Goal: Task Accomplishment & Management: Use online tool/utility

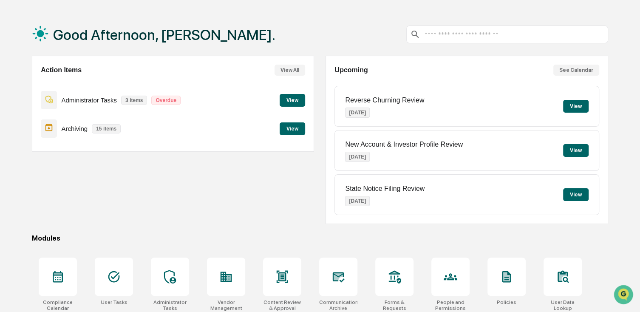
scroll to position [42, 0]
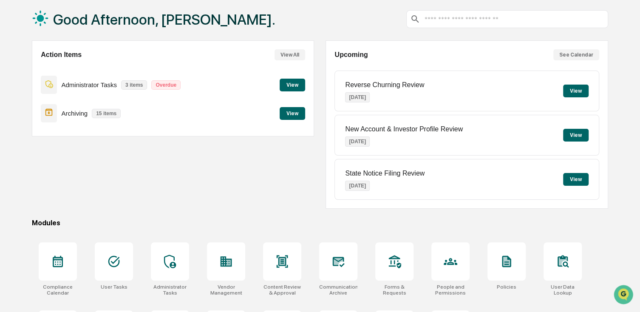
click at [297, 87] on button "View" at bounding box center [292, 85] width 25 height 13
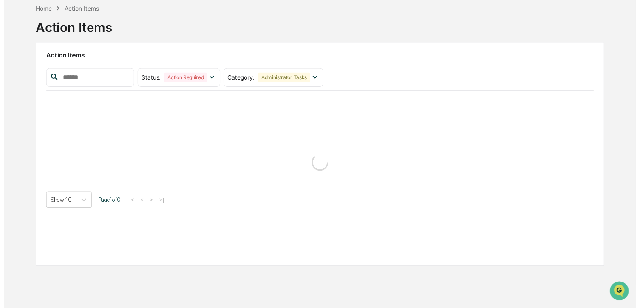
scroll to position [40, 0]
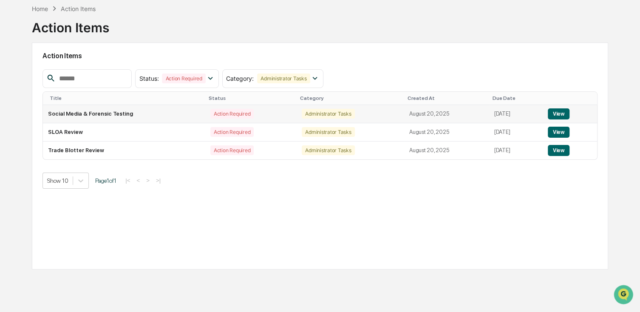
click at [108, 115] on td "Social Media & Forensic Testing" at bounding box center [124, 114] width 162 height 18
click at [555, 111] on button "View" at bounding box center [559, 113] width 22 height 11
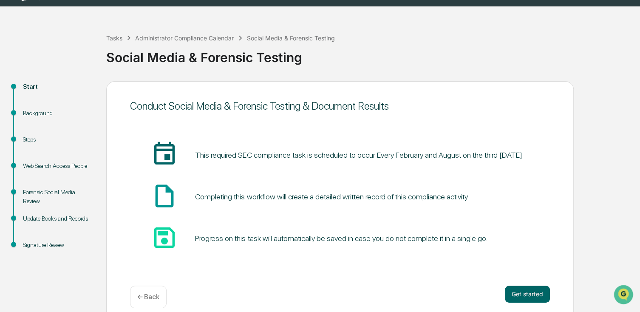
scroll to position [31, 0]
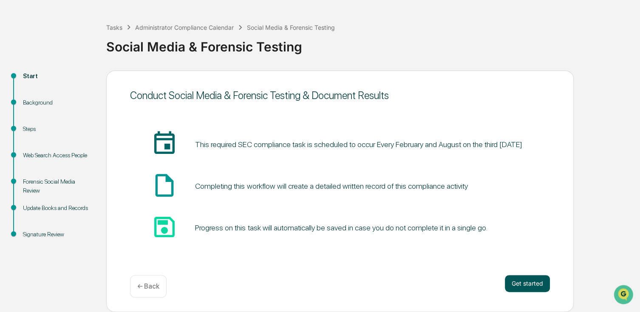
click at [532, 280] on button "Get started" at bounding box center [527, 283] width 45 height 17
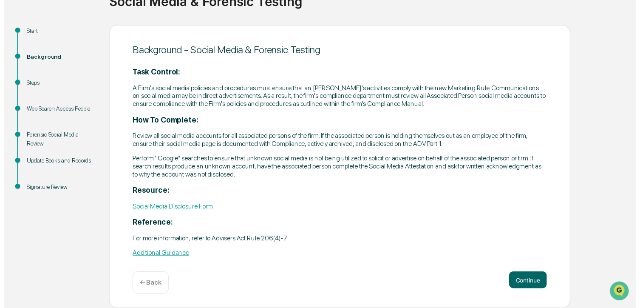
scroll to position [78, 0]
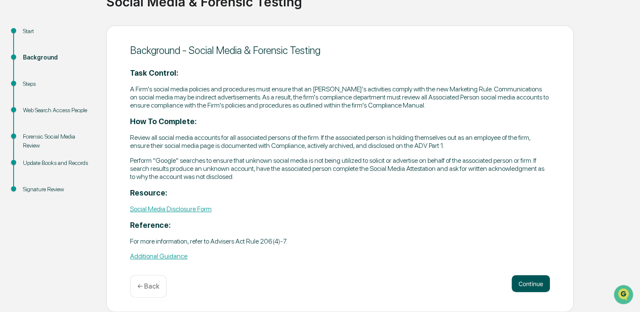
click at [526, 289] on button "Continue" at bounding box center [531, 283] width 38 height 17
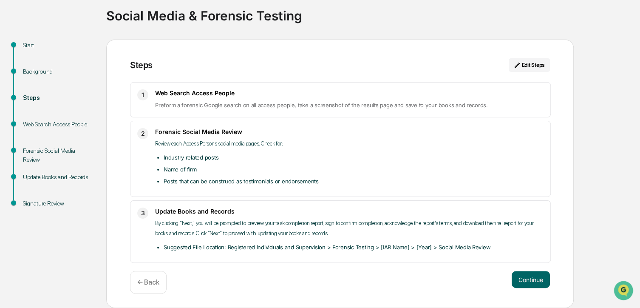
scroll to position [58, 0]
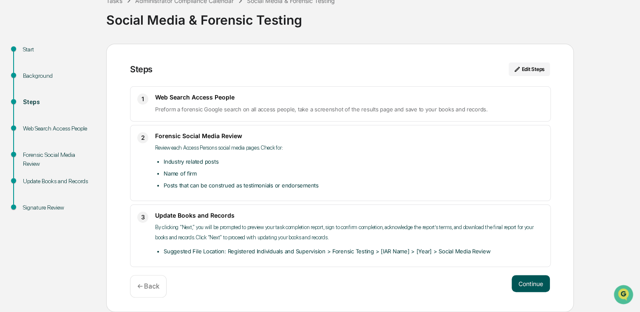
click at [530, 281] on button "Continue" at bounding box center [531, 283] width 38 height 17
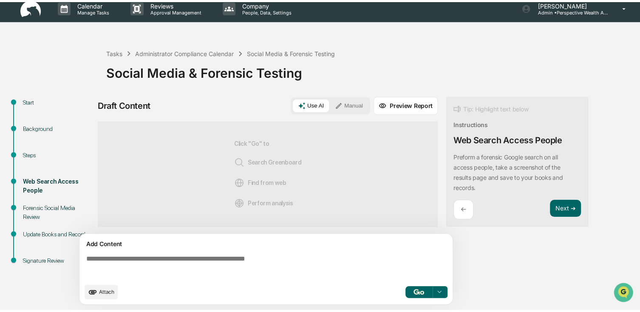
scroll to position [7, 0]
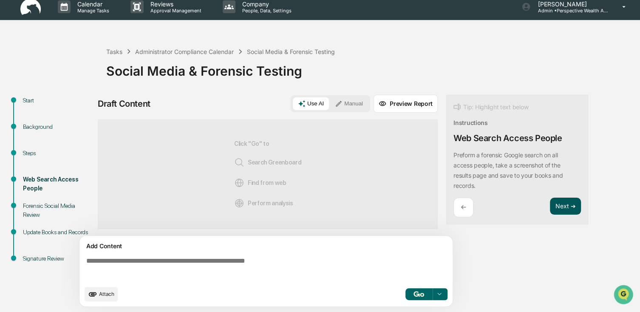
click at [564, 205] on button "Next ➔" at bounding box center [565, 206] width 31 height 17
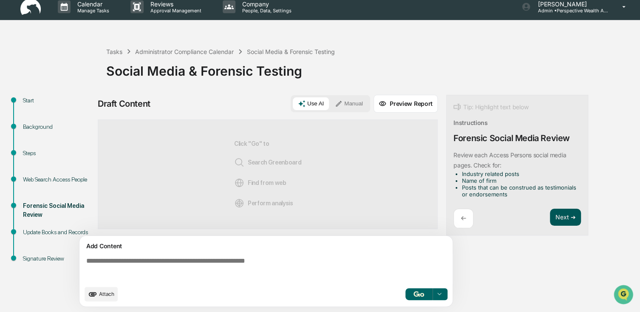
click at [562, 216] on button "Next ➔" at bounding box center [565, 217] width 31 height 17
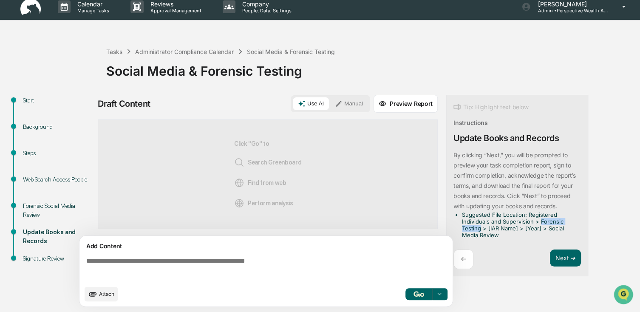
drag, startPoint x: 540, startPoint y: 220, endPoint x: 480, endPoint y: 230, distance: 61.6
click at [480, 230] on li "Suggested File Location: Registered Individuals and Supervision > Forensic Test…" at bounding box center [520, 224] width 116 height 27
copy li "Forensic Testing"
click at [33, 125] on div "Background" at bounding box center [58, 126] width 70 height 9
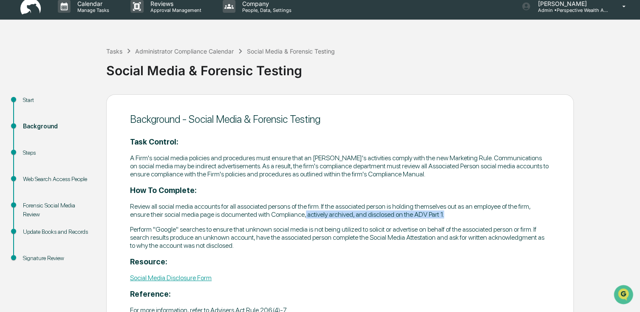
drag, startPoint x: 306, startPoint y: 218, endPoint x: 445, endPoint y: 215, distance: 139.4
click at [445, 215] on p "Review all social media accounts for all associated persons of the firm. If the…" at bounding box center [340, 210] width 420 height 16
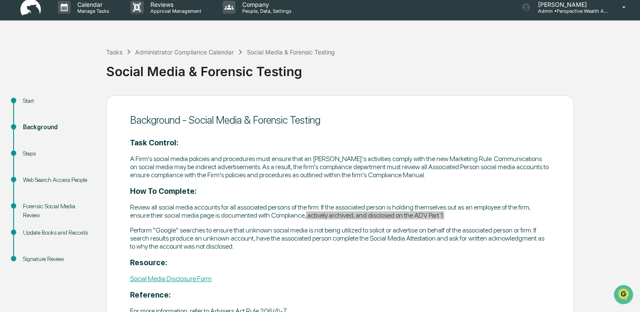
scroll to position [0, 0]
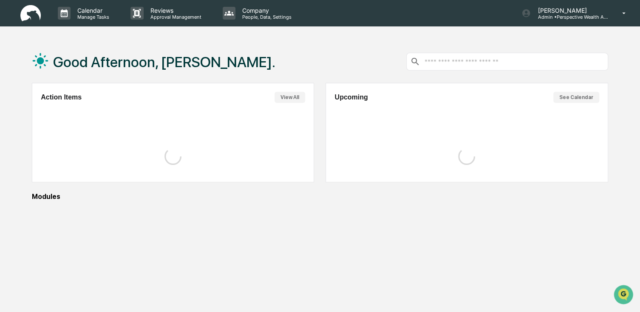
scroll to position [40, 0]
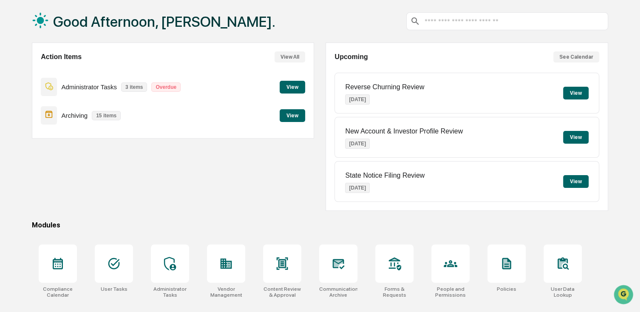
click at [301, 113] on button "View" at bounding box center [292, 115] width 25 height 13
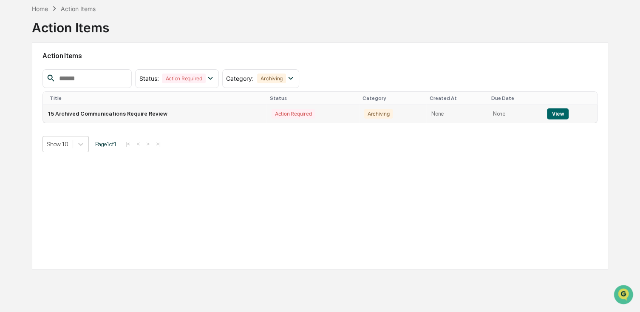
click at [133, 115] on td "15 Archived Communications Require Review" at bounding box center [155, 114] width 224 height 18
click at [550, 113] on button "View" at bounding box center [558, 113] width 22 height 11
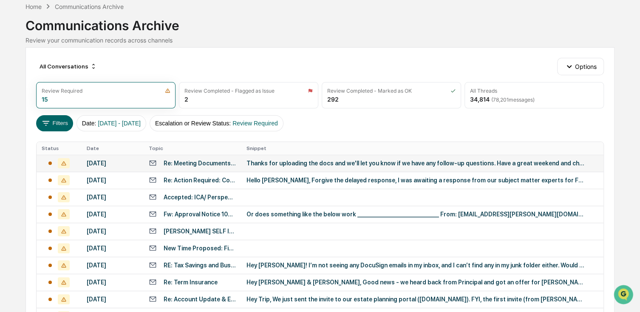
click at [186, 163] on div "Re: Meeting Documents, Secure Portal & Planning Engagement" at bounding box center [200, 163] width 73 height 7
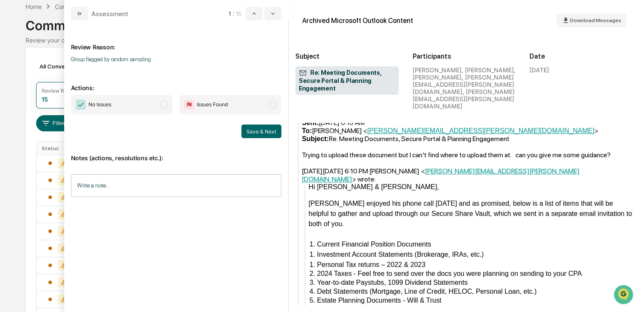
scroll to position [892, 0]
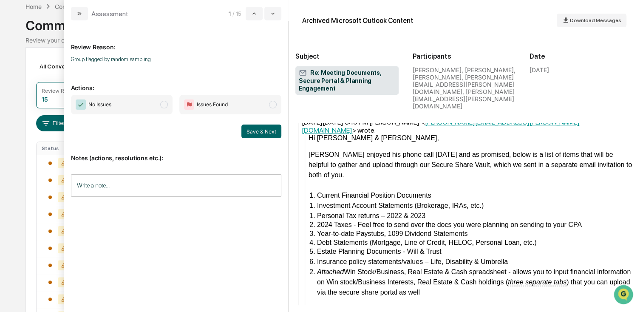
click at [132, 110] on span "No Issues" at bounding box center [122, 105] width 102 height 20
click at [280, 136] on button "Save & Next" at bounding box center [261, 132] width 40 height 14
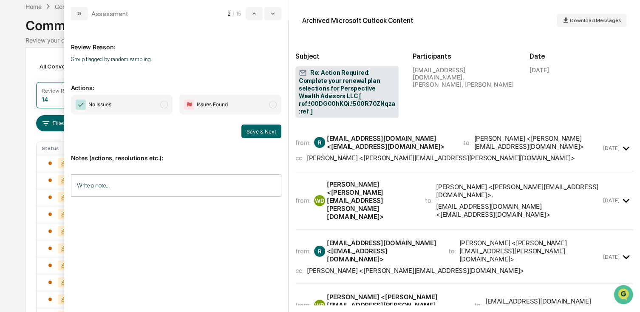
click at [144, 110] on span "No Issues" at bounding box center [122, 105] width 102 height 20
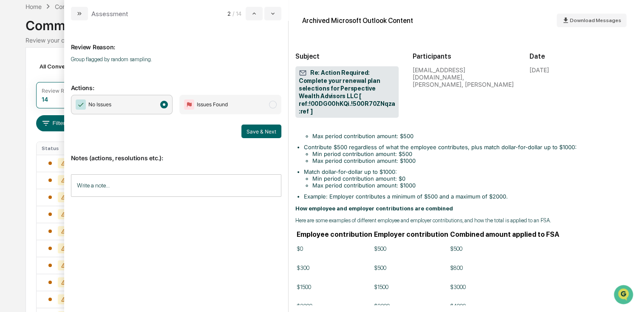
scroll to position [892, 0]
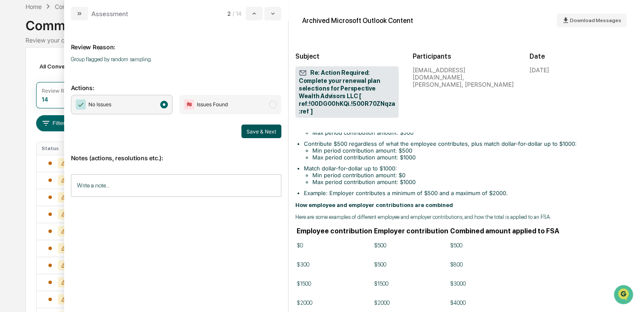
click at [270, 132] on button "Save & Next" at bounding box center [261, 132] width 40 height 14
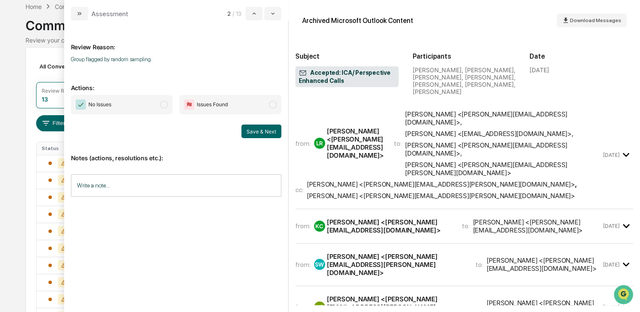
click at [135, 109] on span "No Issues" at bounding box center [122, 105] width 102 height 20
click at [263, 131] on button "Save & Next" at bounding box center [261, 132] width 40 height 14
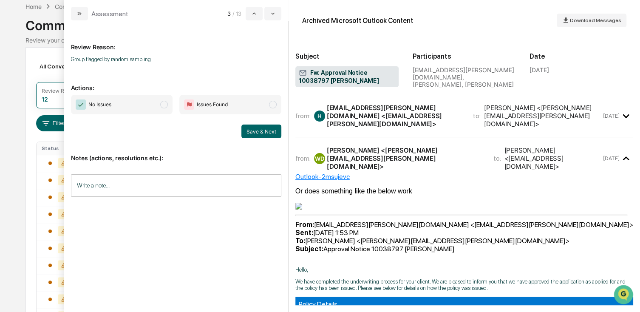
click at [143, 99] on span "No Issues" at bounding box center [122, 105] width 102 height 20
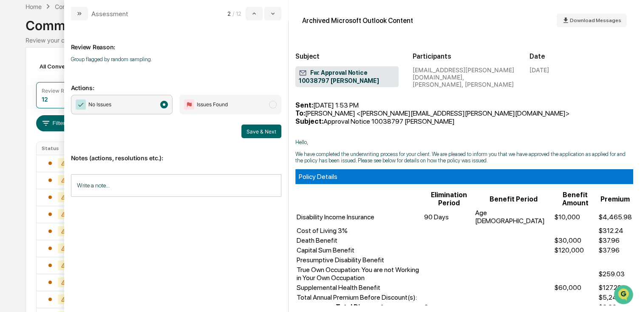
scroll to position [85, 0]
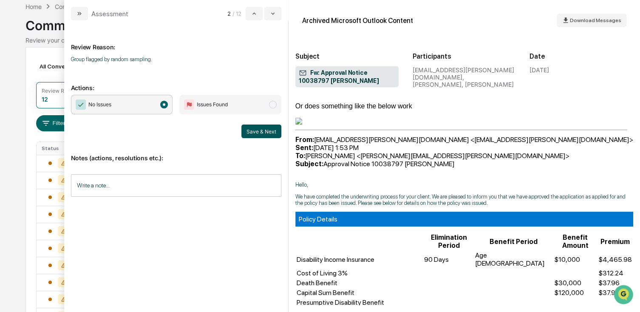
click at [261, 129] on button "Save & Next" at bounding box center [261, 132] width 40 height 14
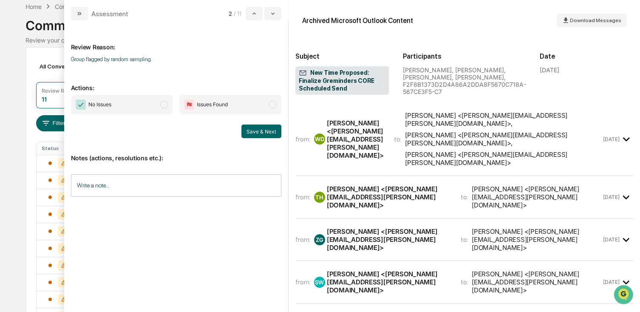
click at [138, 105] on span "No Issues" at bounding box center [122, 105] width 102 height 20
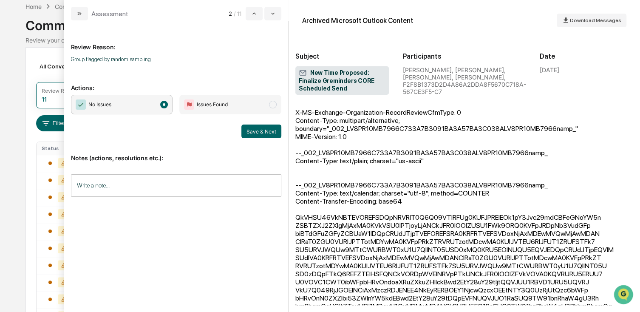
scroll to position [422, 0]
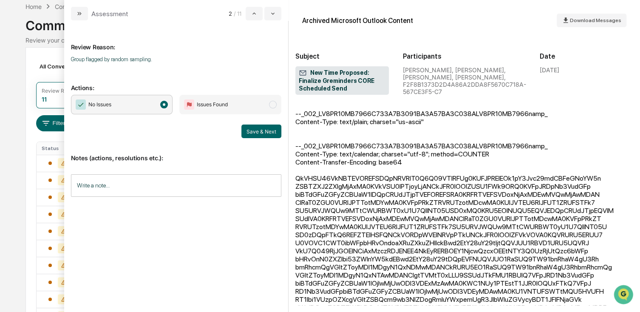
click at [271, 135] on button "Save & Next" at bounding box center [261, 132] width 40 height 14
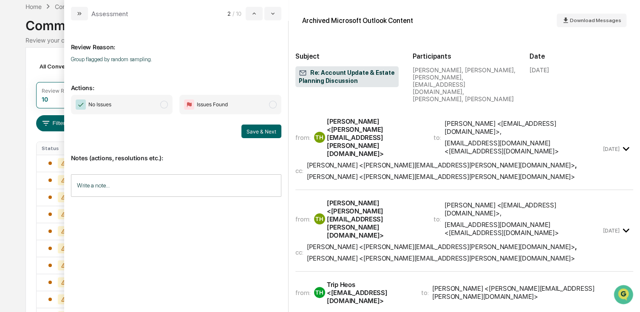
click at [168, 108] on span "No Issues" at bounding box center [122, 105] width 102 height 20
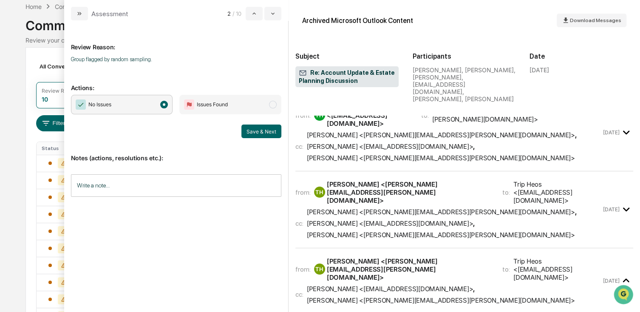
scroll to position [340, 0]
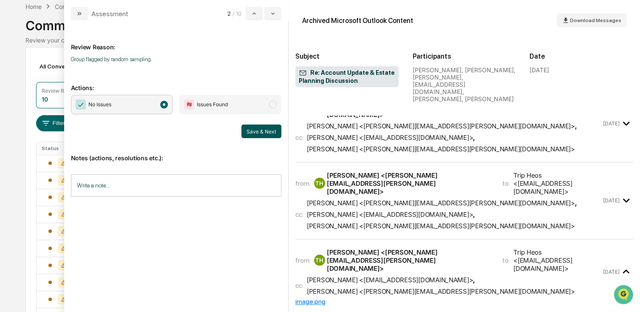
click at [259, 126] on button "Save & Next" at bounding box center [261, 132] width 40 height 14
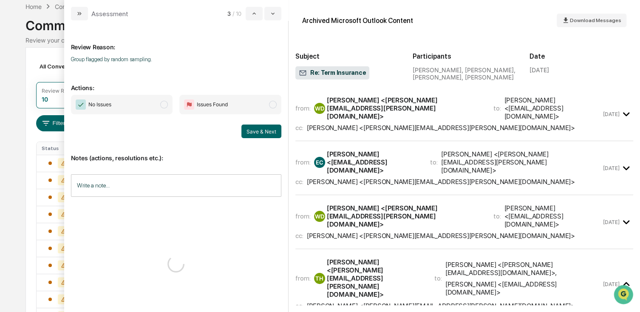
click at [144, 109] on span "No Issues" at bounding box center [122, 105] width 102 height 20
click at [253, 133] on button "Save & Next" at bounding box center [261, 132] width 40 height 14
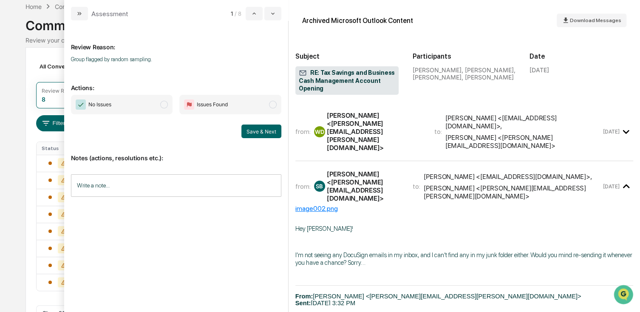
click at [160, 110] on span "No Issues" at bounding box center [122, 105] width 102 height 20
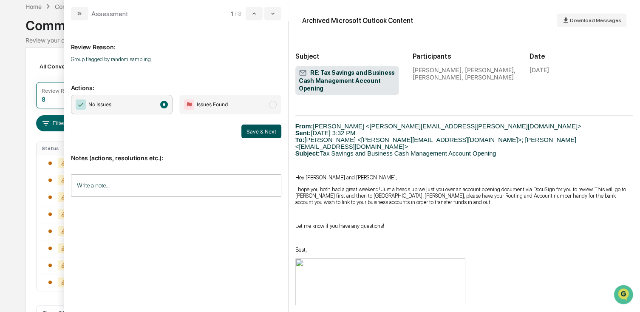
click at [259, 129] on button "Save & Next" at bounding box center [261, 132] width 40 height 14
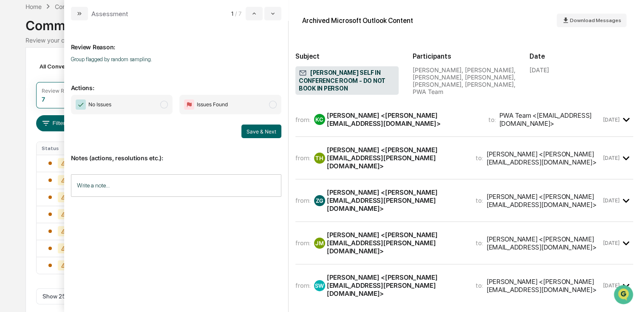
click at [149, 105] on span "No Issues" at bounding box center [122, 105] width 102 height 20
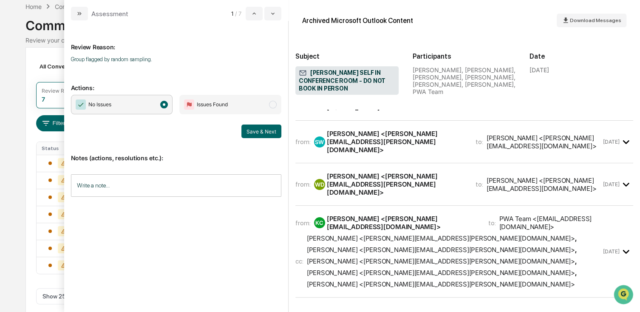
scroll to position [170, 0]
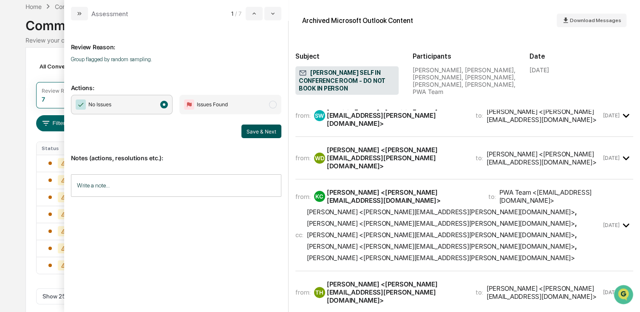
click at [253, 133] on button "Save & Next" at bounding box center [261, 132] width 40 height 14
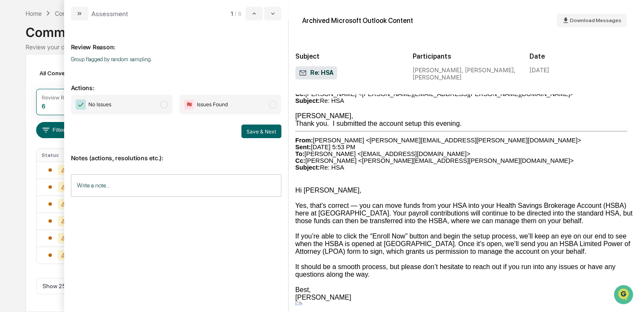
scroll to position [1445, 0]
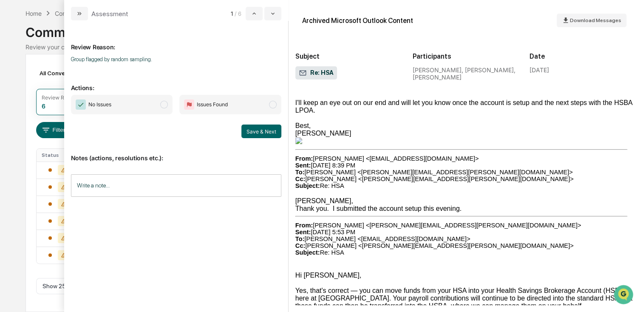
drag, startPoint x: 147, startPoint y: 115, endPoint x: 151, endPoint y: 114, distance: 4.4
click at [147, 115] on div "No Issues Issues Found Save & Next" at bounding box center [176, 116] width 210 height 43
click at [157, 100] on span "No Issues" at bounding box center [122, 105] width 102 height 20
click at [265, 128] on button "Save & Next" at bounding box center [261, 132] width 40 height 14
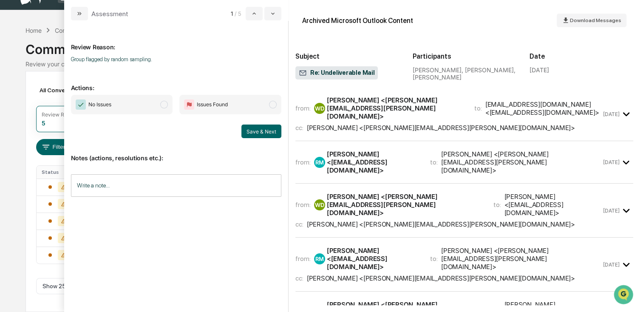
scroll to position [17, 0]
click at [24, 20] on div "Calendar Manage Tasks Reviews Approval Management Company People, Data, Setting…" at bounding box center [320, 147] width 640 height 328
